Goal: Transaction & Acquisition: Obtain resource

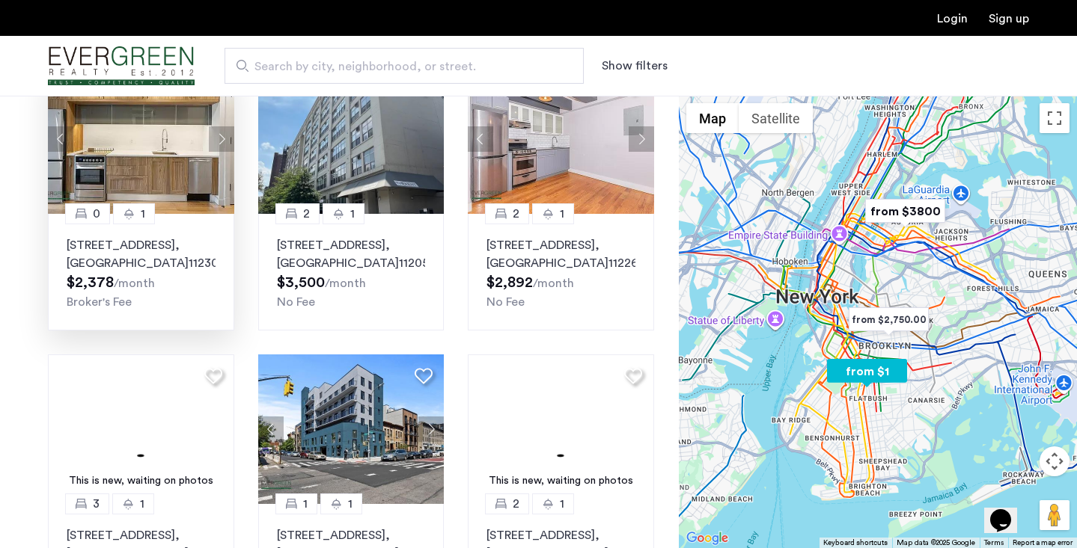
scroll to position [766, 0]
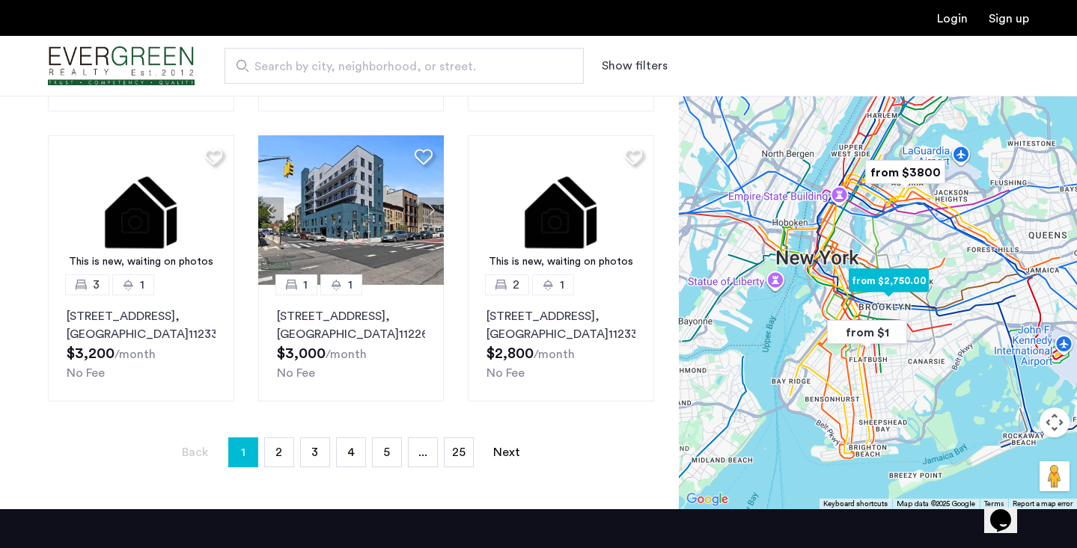
scroll to position [1005, 0]
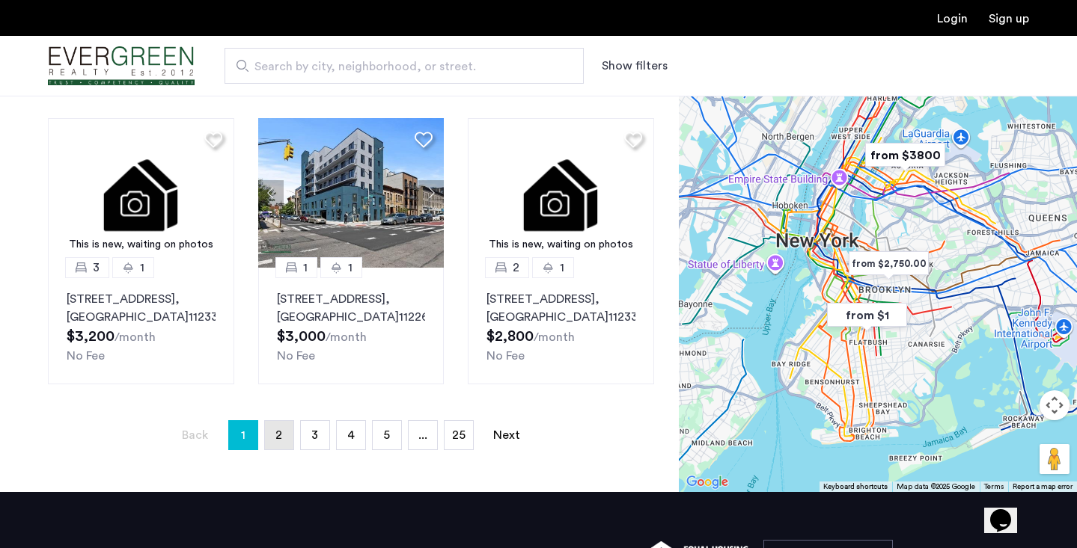
click at [275, 441] on span "2" at bounding box center [278, 435] width 7 height 12
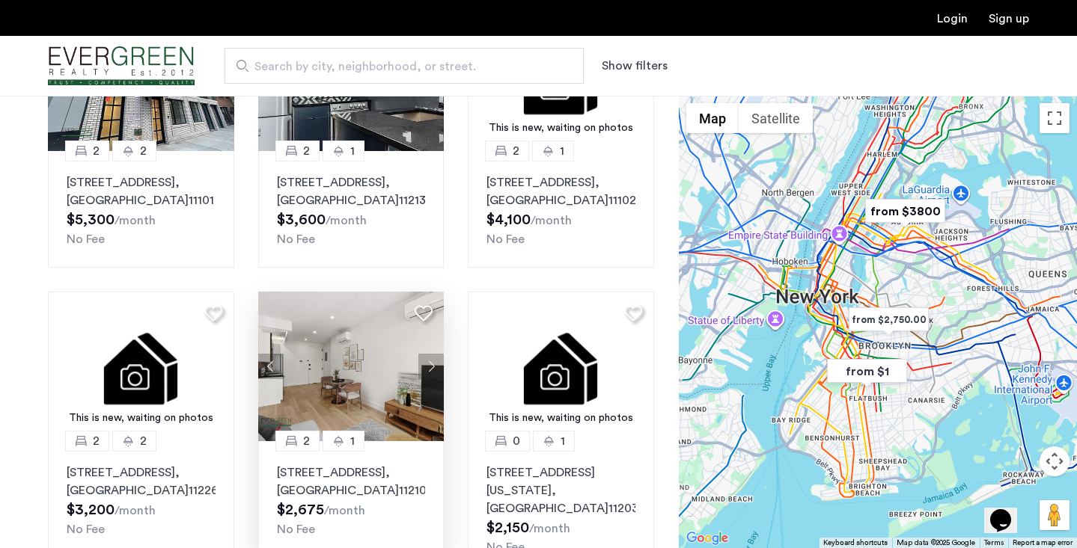
scroll to position [530, 0]
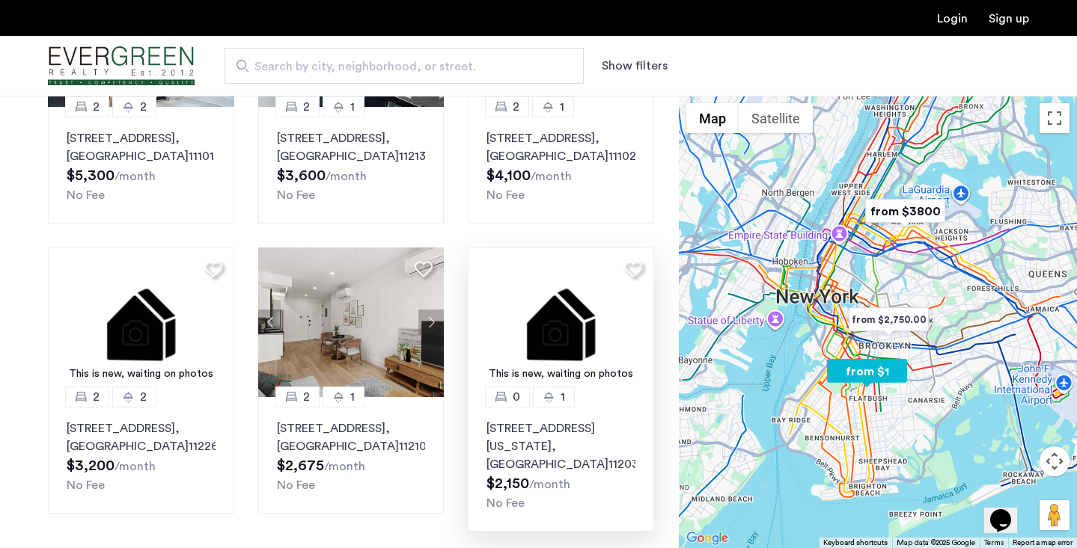
click at [530, 435] on p "[STREET_ADDRESS][US_STATE]" at bounding box center [560, 447] width 149 height 54
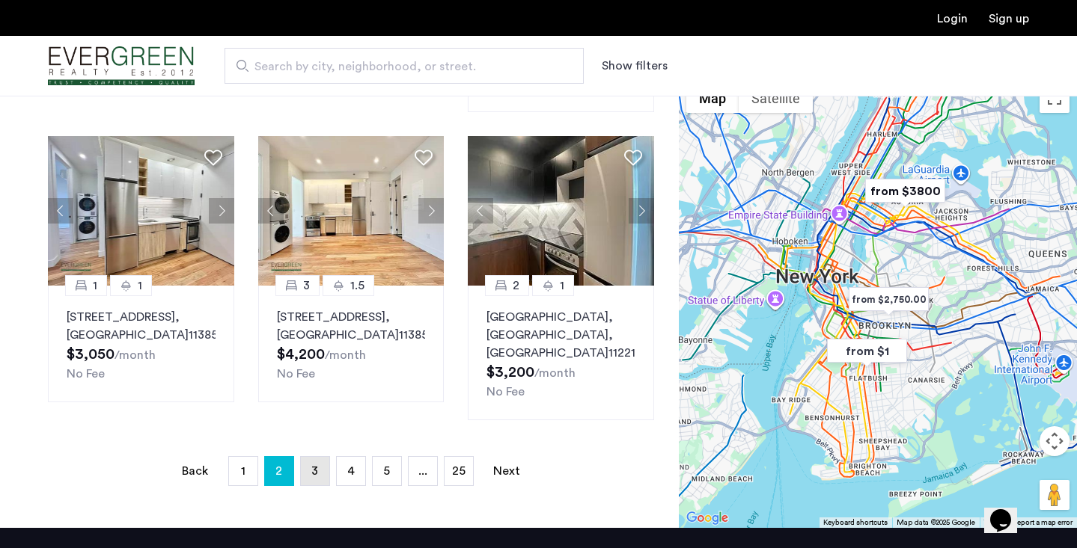
scroll to position [949, 0]
click at [316, 466] on span "3" at bounding box center [314, 472] width 7 height 12
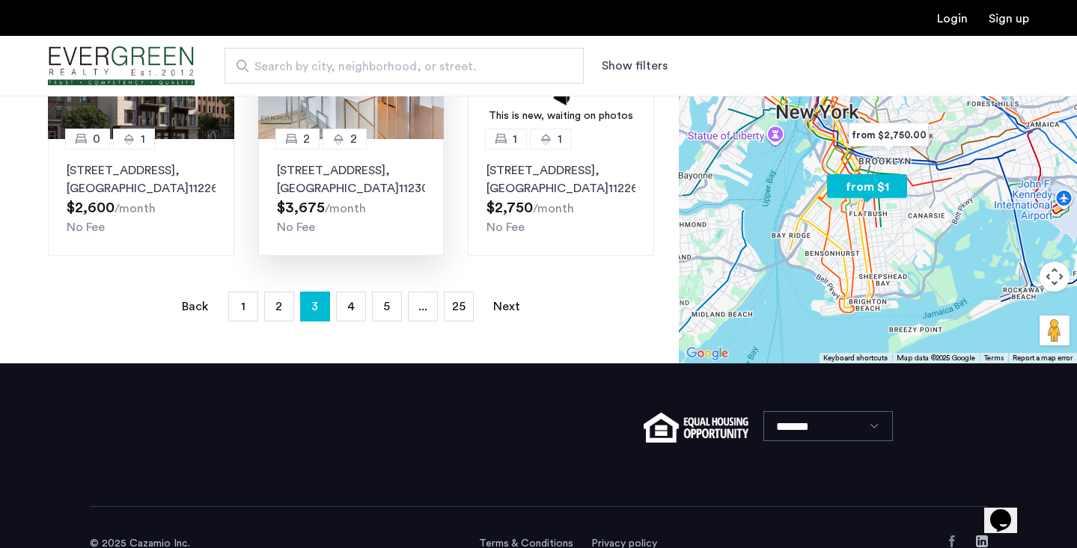
scroll to position [1150, 0]
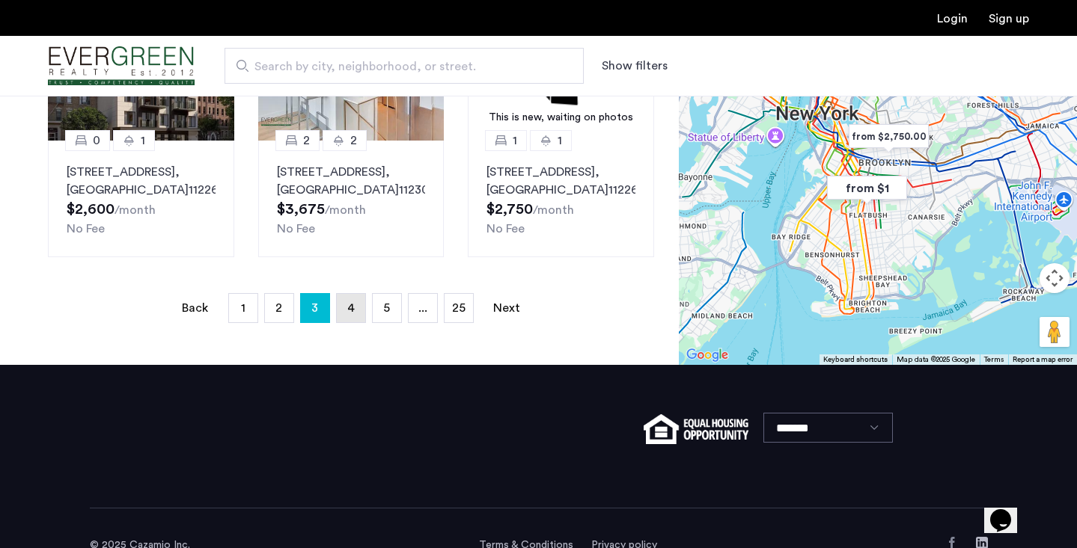
click at [360, 294] on link "page 4" at bounding box center [351, 308] width 28 height 28
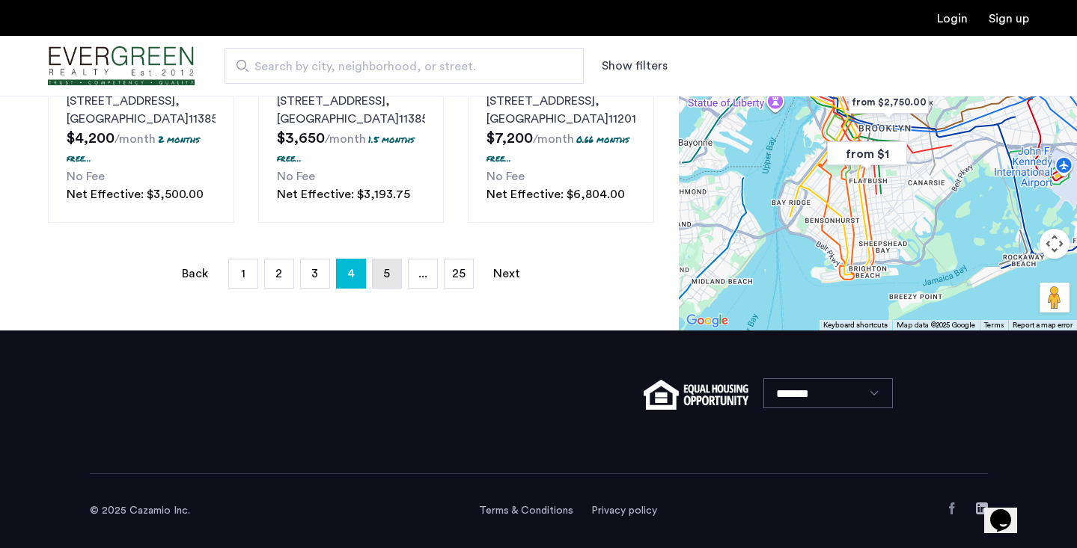
scroll to position [1318, 0]
click at [394, 269] on link "page 5" at bounding box center [387, 274] width 28 height 28
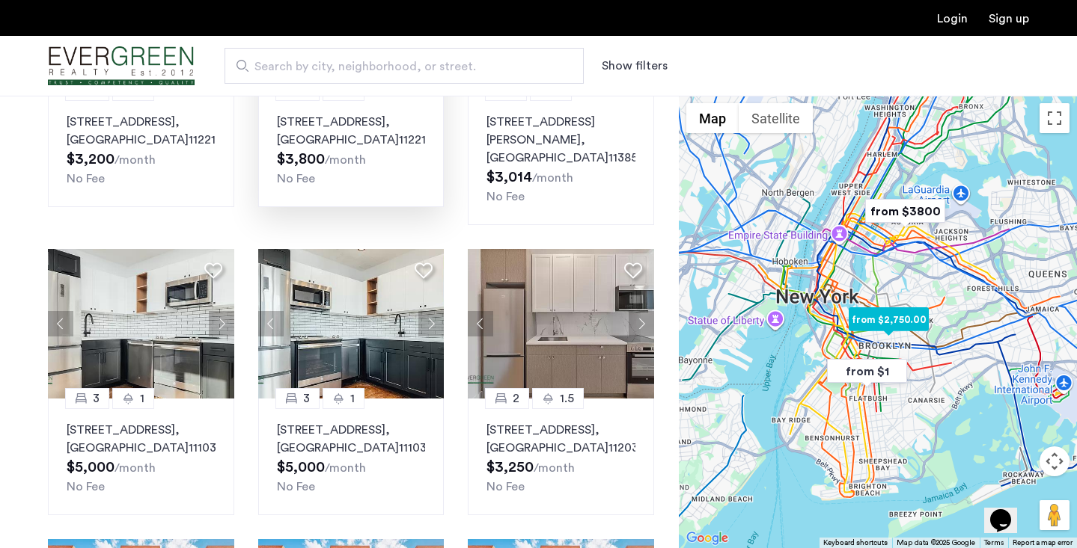
scroll to position [789, 0]
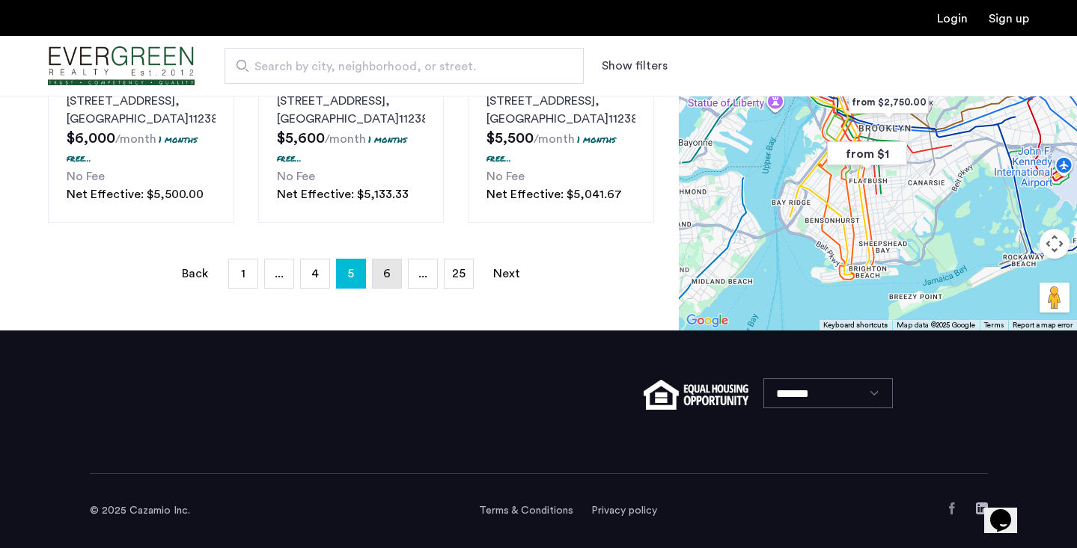
click at [400, 281] on link "page 6" at bounding box center [387, 274] width 28 height 28
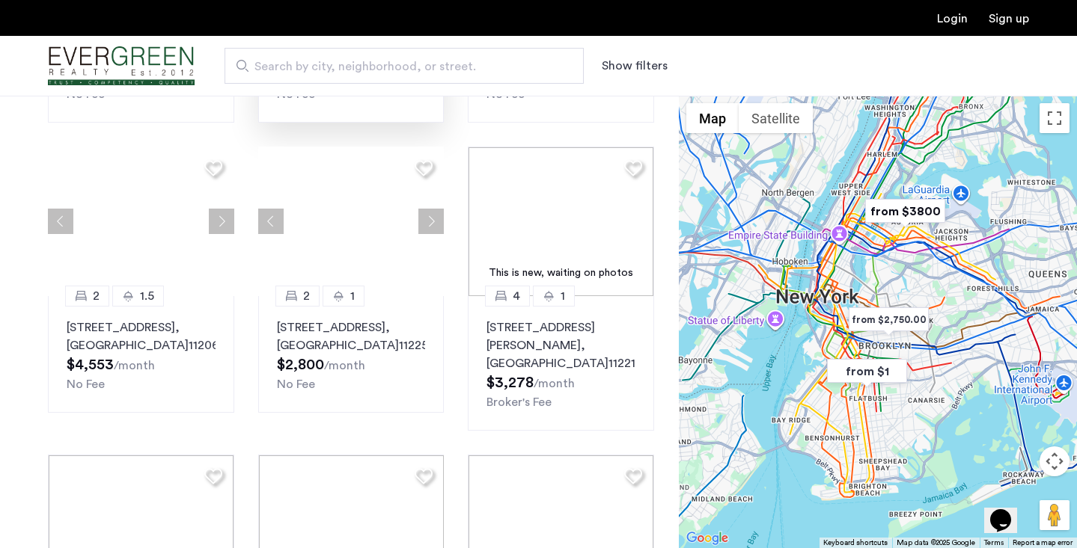
scroll to position [0, 0]
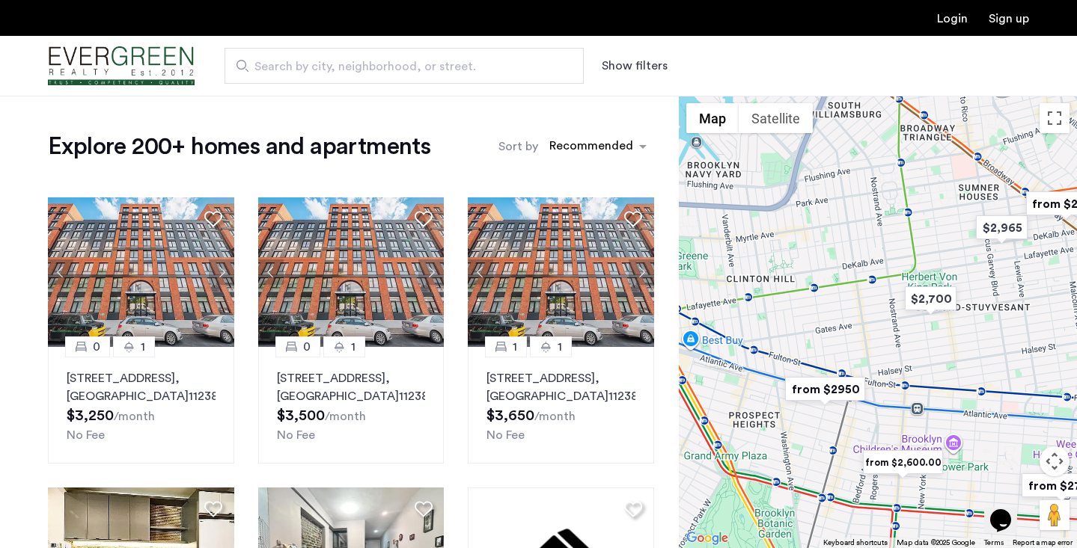
drag, startPoint x: 821, startPoint y: 474, endPoint x: 1010, endPoint y: 472, distance: 189.3
click at [1010, 472] on div at bounding box center [878, 322] width 398 height 453
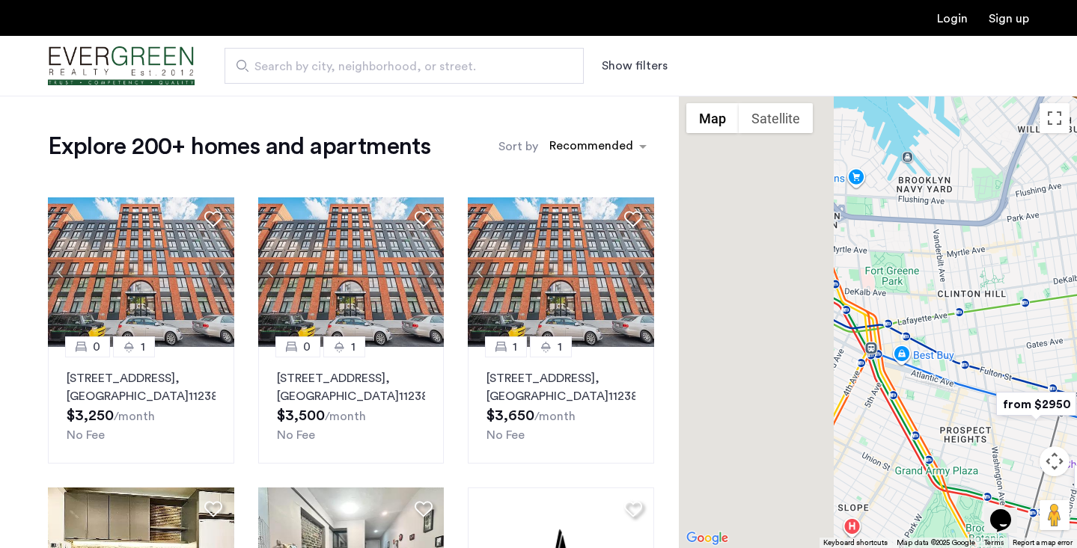
drag, startPoint x: 809, startPoint y: 444, endPoint x: 1008, endPoint y: 458, distance: 199.4
click at [1009, 457] on div at bounding box center [878, 322] width 398 height 453
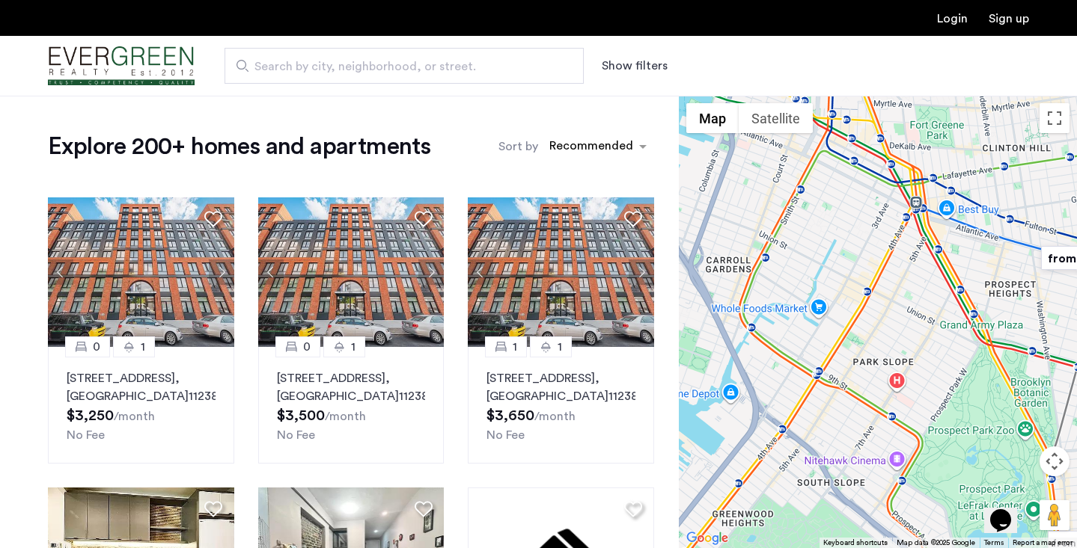
drag, startPoint x: 912, startPoint y: 483, endPoint x: 958, endPoint y: 334, distance: 155.0
click at [958, 334] on div at bounding box center [878, 322] width 398 height 453
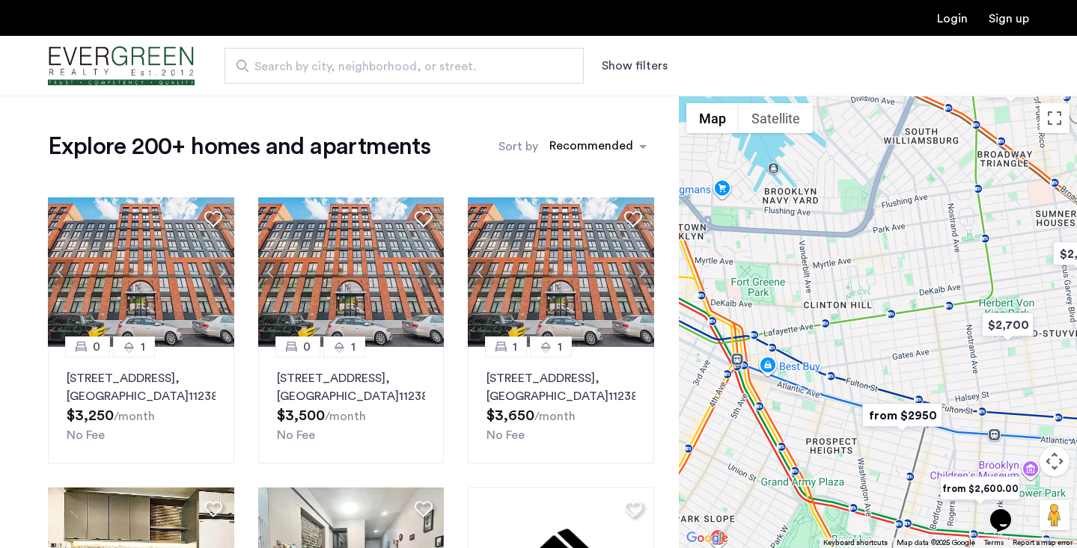
drag, startPoint x: 958, startPoint y: 334, endPoint x: 738, endPoint y: 528, distance: 292.6
click at [738, 528] on div at bounding box center [878, 322] width 398 height 453
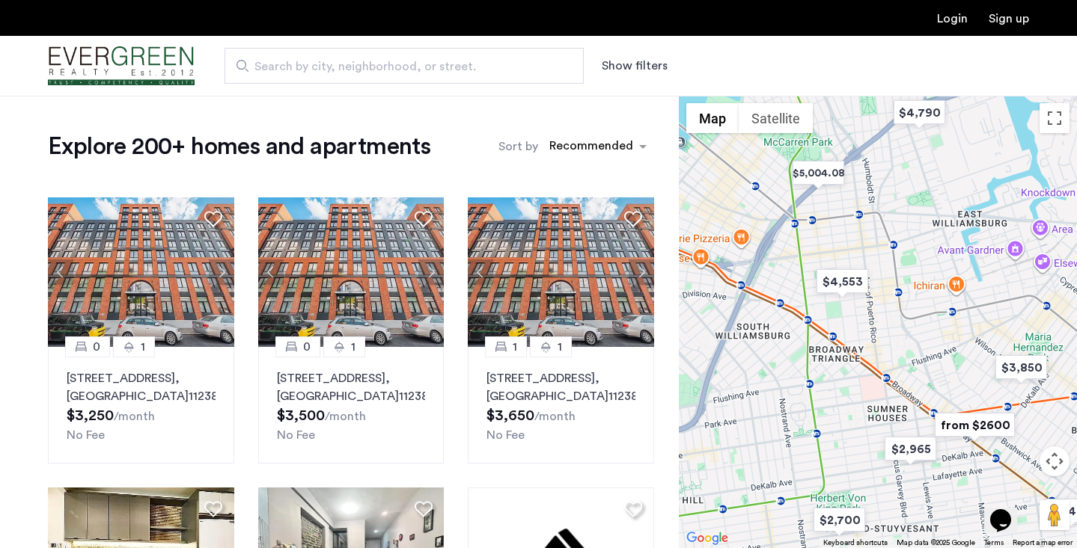
drag, startPoint x: 811, startPoint y: 437, endPoint x: 703, endPoint y: 569, distance: 170.7
click at [703, 548] on html "Login Sign up Search by city, neighborhood, or street. Show filters Price Fee A…" at bounding box center [538, 274] width 1077 height 548
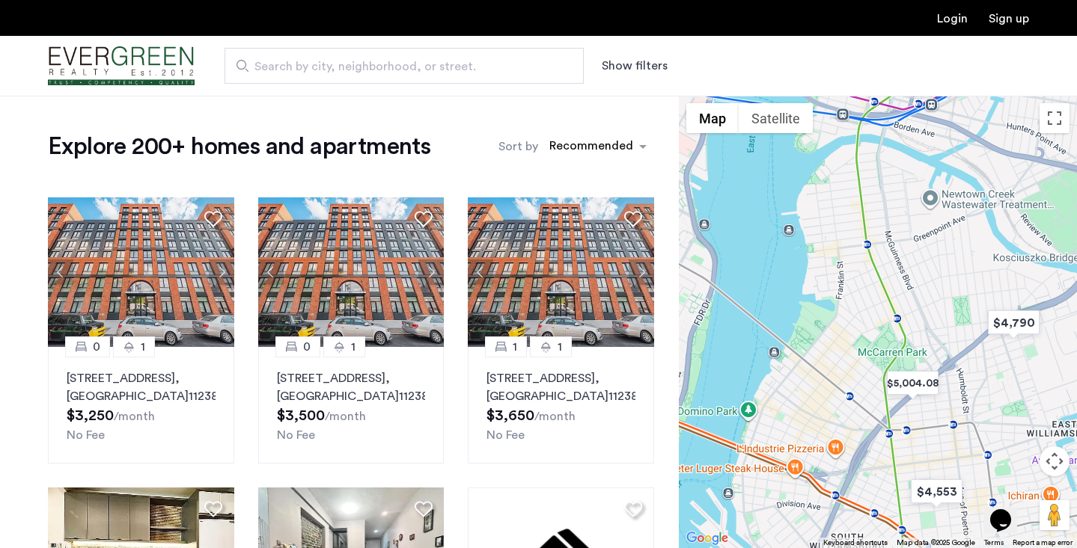
drag, startPoint x: 733, startPoint y: 384, endPoint x: 886, endPoint y: 594, distance: 259.8
click at [886, 548] on html "Login Sign up Search by city, neighborhood, or street. Show filters Price Fee A…" at bounding box center [538, 274] width 1077 height 548
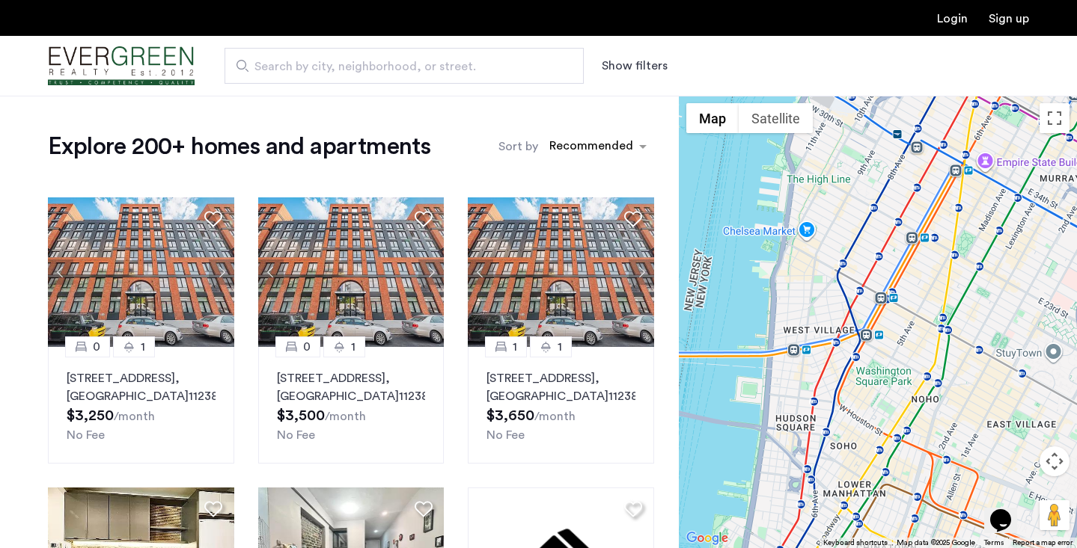
drag, startPoint x: 769, startPoint y: 442, endPoint x: 1073, endPoint y: 573, distance: 330.7
click at [1073, 548] on html "Login Sign up Search by city, neighborhood, or street. Show filters Price Fee A…" at bounding box center [538, 274] width 1077 height 548
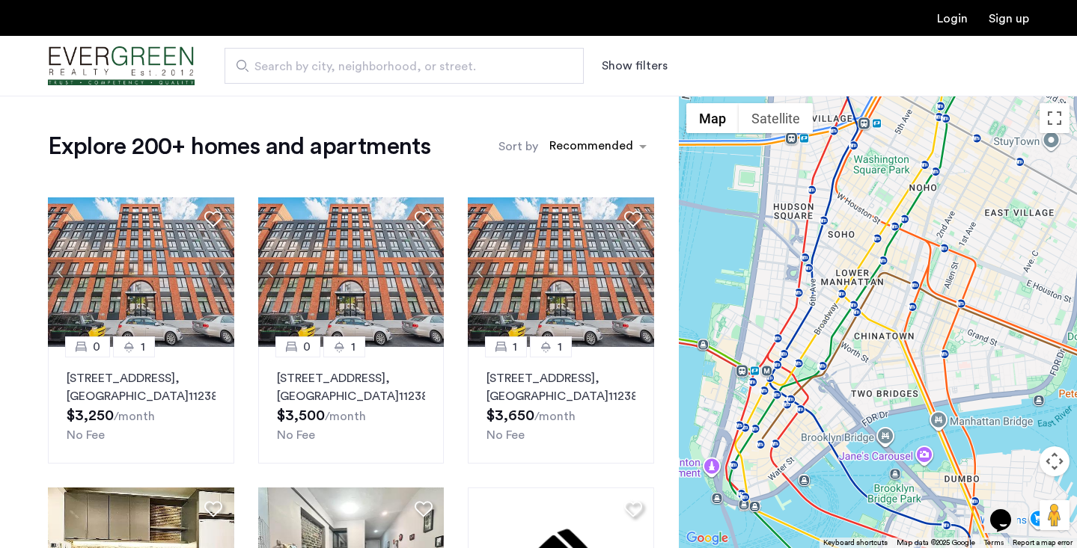
drag, startPoint x: 941, startPoint y: 451, endPoint x: 938, endPoint y: 227, distance: 223.7
click at [938, 225] on div at bounding box center [878, 322] width 398 height 453
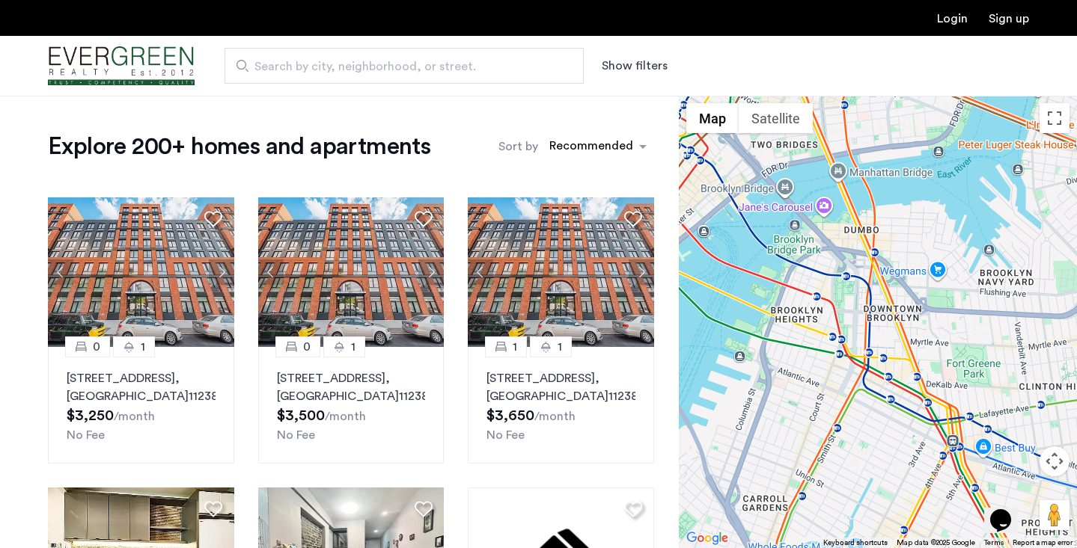
drag, startPoint x: 938, startPoint y: 227, endPoint x: 826, endPoint y: -22, distance: 273.9
click at [826, 0] on html "Login Sign up Search by city, neighborhood, or street. Show filters Price Fee A…" at bounding box center [538, 274] width 1077 height 548
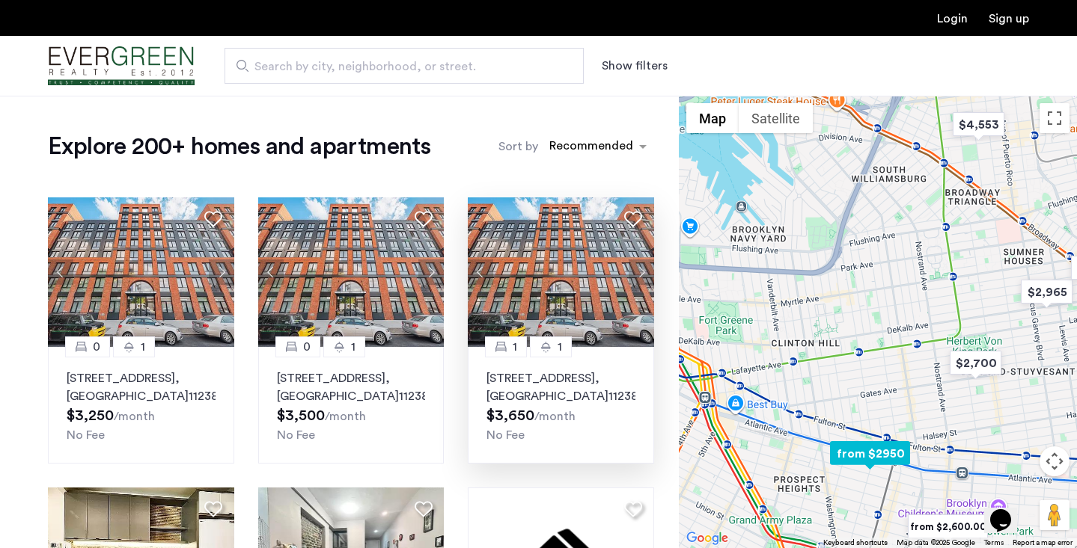
drag, startPoint x: 763, startPoint y: 397, endPoint x: 563, endPoint y: 411, distance: 200.9
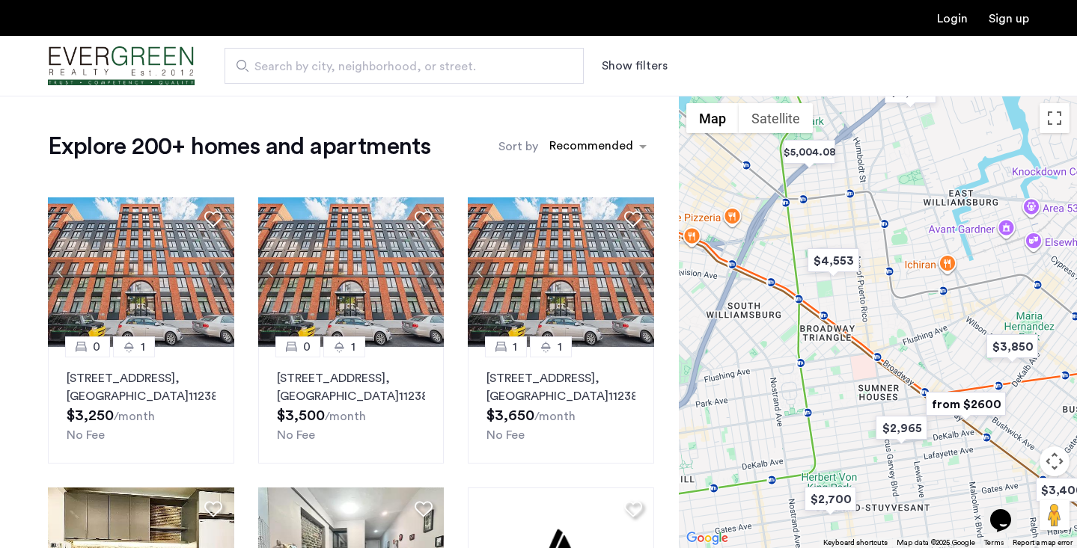
drag, startPoint x: 898, startPoint y: 355, endPoint x: 773, endPoint y: 511, distance: 200.0
click at [773, 512] on div at bounding box center [878, 322] width 398 height 453
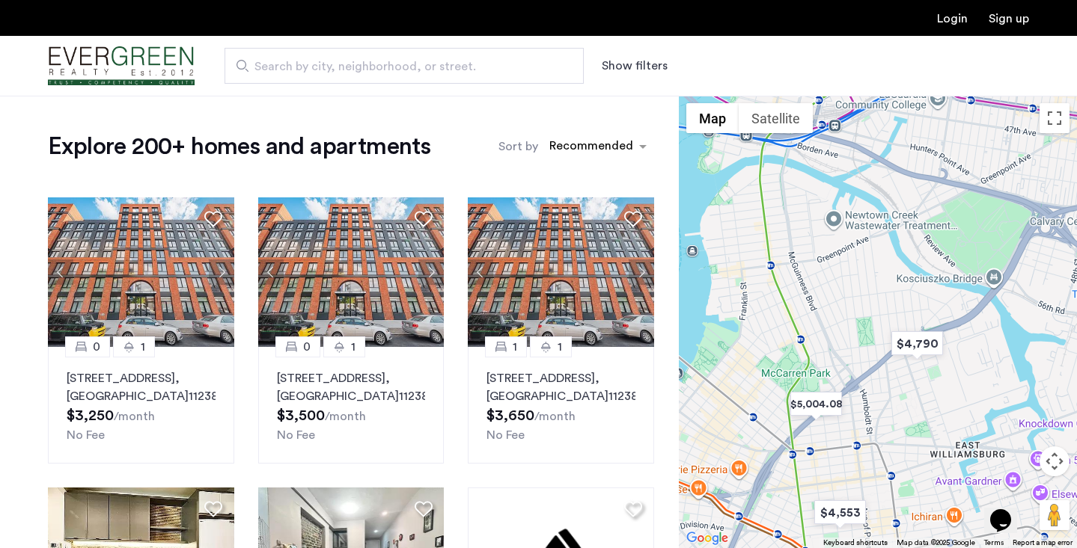
drag, startPoint x: 761, startPoint y: 384, endPoint x: 753, endPoint y: 594, distance: 210.4
click at [753, 548] on html "Login Sign up Search by city, neighborhood, or street. Show filters Price Fee A…" at bounding box center [538, 274] width 1077 height 548
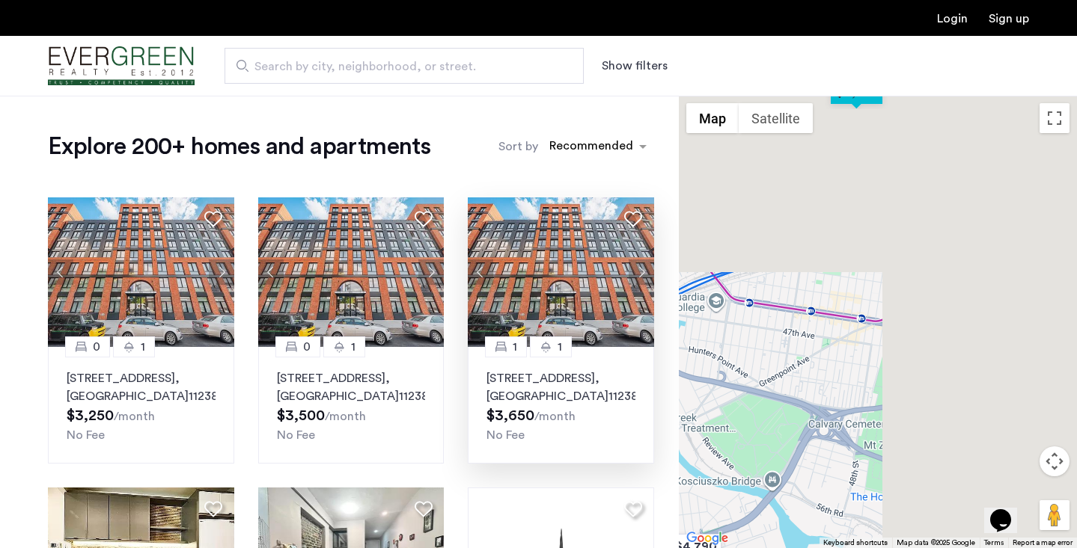
drag, startPoint x: 823, startPoint y: 261, endPoint x: 612, endPoint y: 467, distance: 294.7
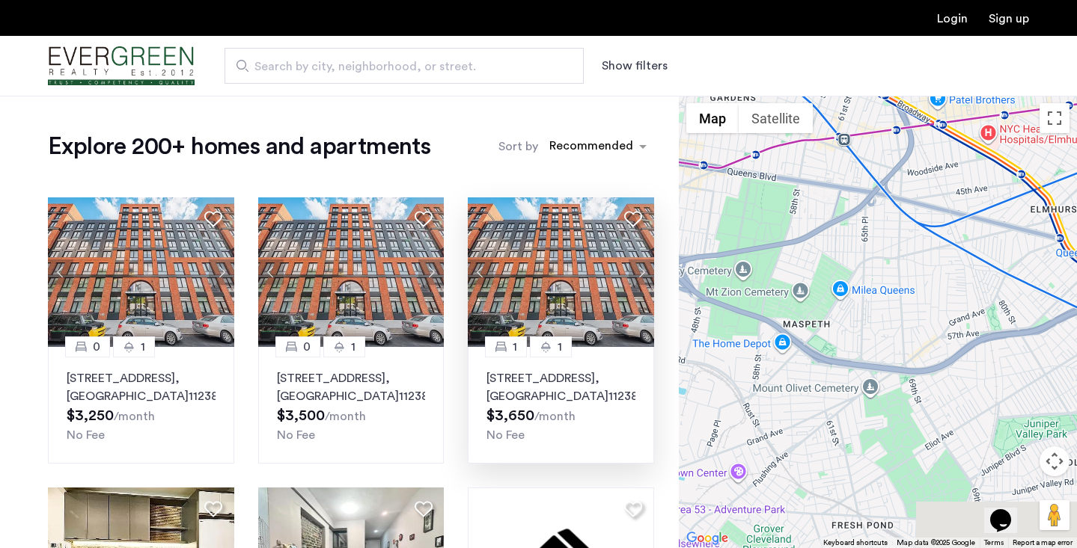
drag, startPoint x: 866, startPoint y: 399, endPoint x: 609, endPoint y: 265, distance: 290.4
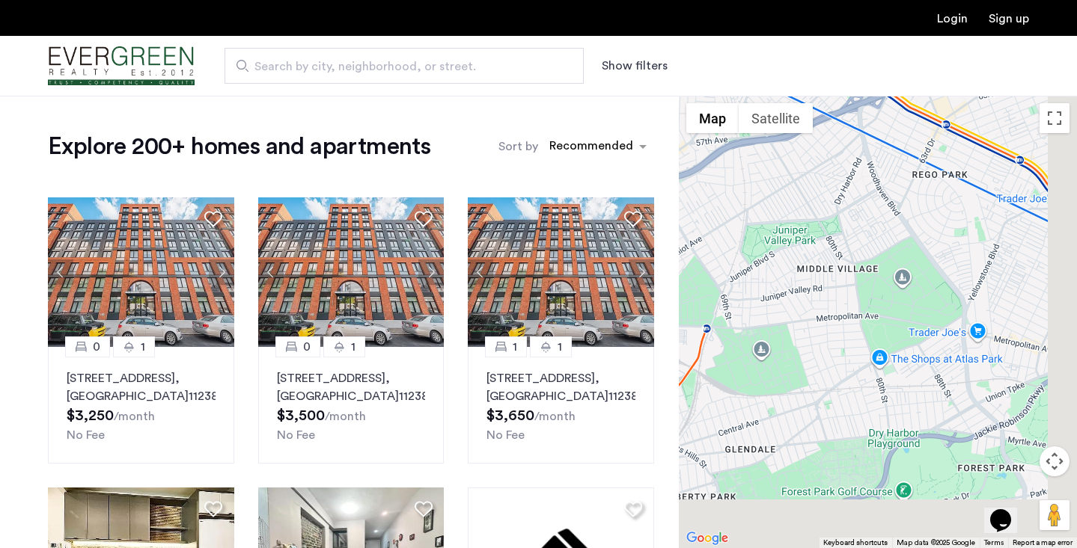
drag, startPoint x: 786, startPoint y: 330, endPoint x: 750, endPoint y: 82, distance: 250.3
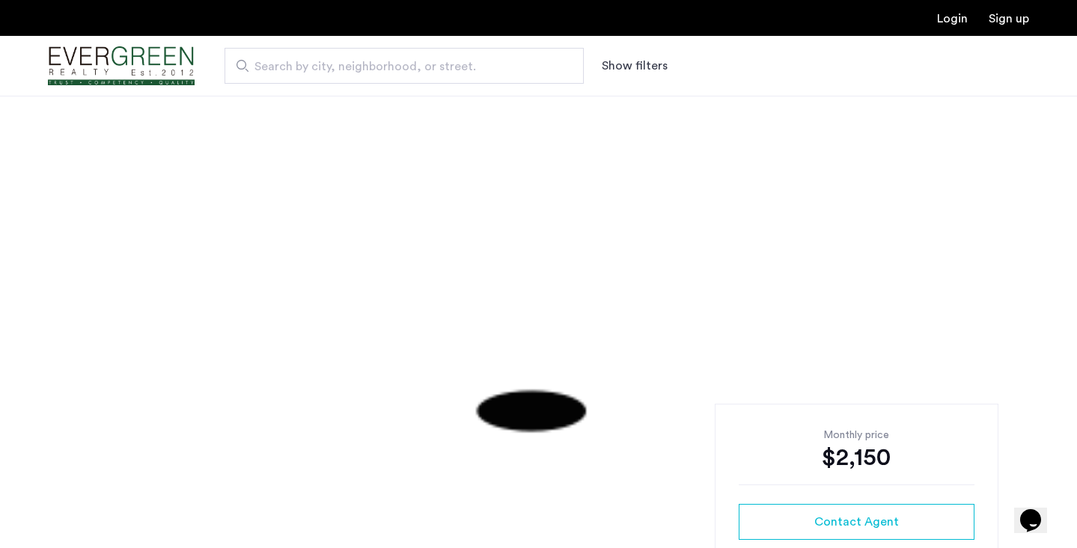
scroll to position [325, 0]
